Goal: Information Seeking & Learning: Find contact information

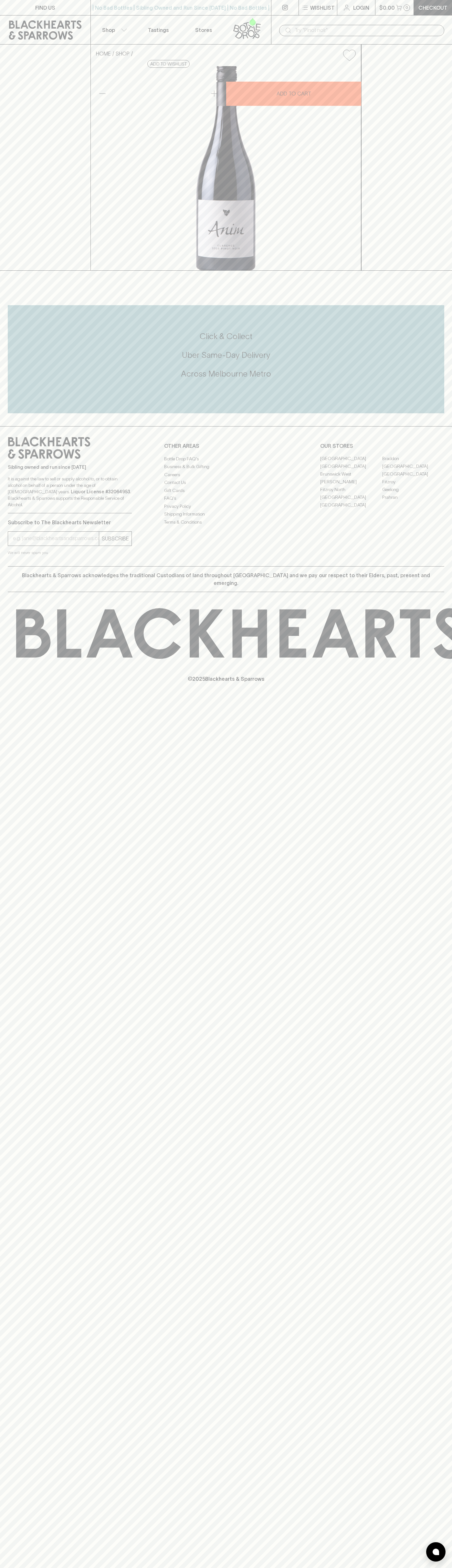
click at [425, 341] on h5 "Click & Collect" at bounding box center [226, 336] width 436 height 10
click at [246, 1567] on html "FIND US | No Bad Bottles | Sibling Owned and Run Since 2006 | No Bad Bottles | …" at bounding box center [226, 784] width 452 height 1568
click at [8, 413] on div "Click & Collect Uber Same-Day Delivery Across Melbourne Metro" at bounding box center [226, 359] width 436 height 108
